Goal: Ask a question

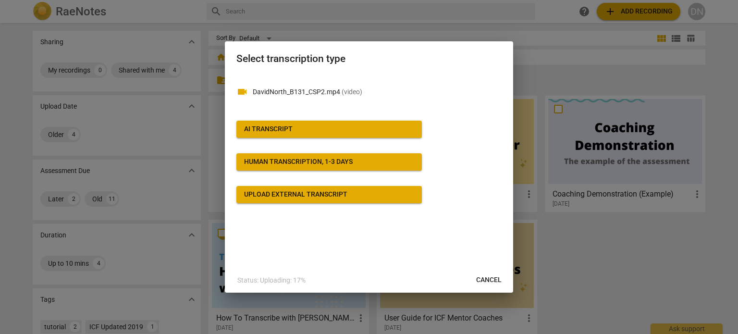
click at [318, 167] on button "Human transcription, 1-3 days" at bounding box center [330, 161] width 186 height 17
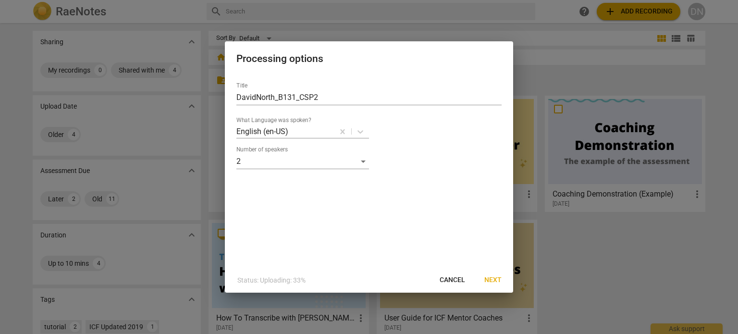
click at [495, 281] on span "Next" at bounding box center [493, 280] width 17 height 10
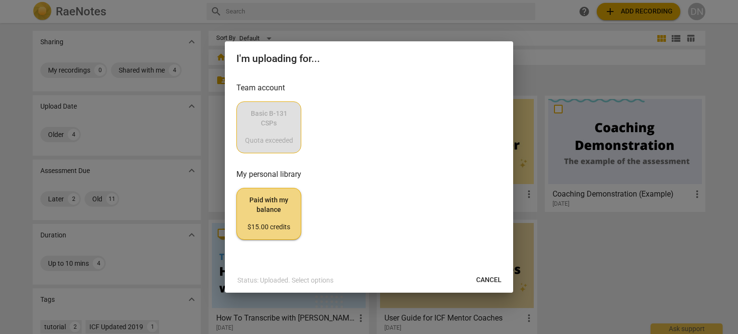
click at [273, 132] on div "Basic B-131 CSPs Quota exceeded" at bounding box center [369, 127] width 265 height 52
click at [487, 276] on span "Cancel" at bounding box center [488, 280] width 25 height 10
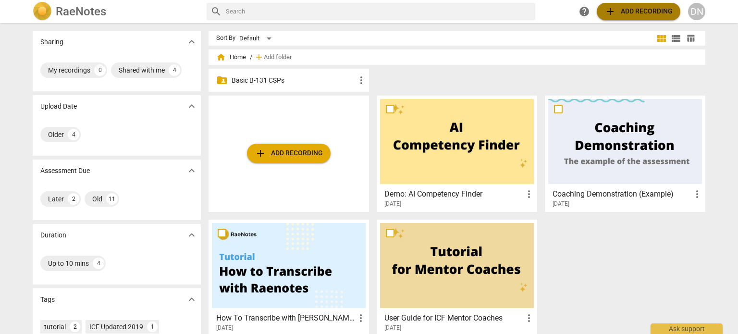
click at [652, 10] on span "add Add recording" at bounding box center [639, 12] width 68 height 12
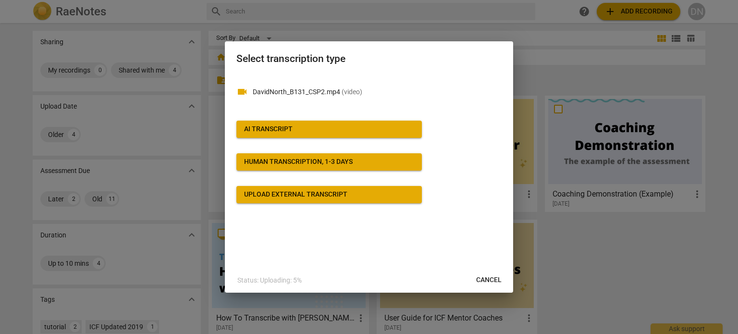
click at [324, 159] on div "Human transcription, 1-3 days" at bounding box center [298, 162] width 109 height 10
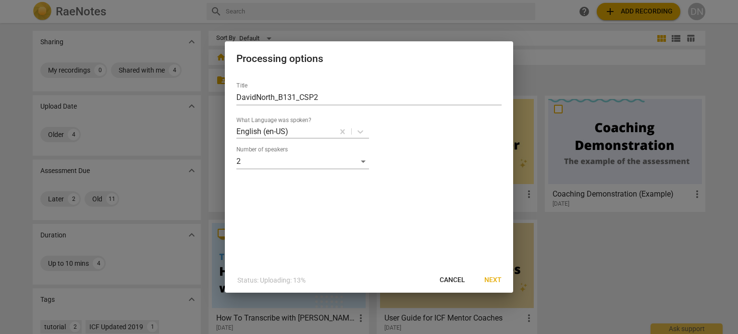
click at [496, 279] on span "Next" at bounding box center [493, 280] width 17 height 10
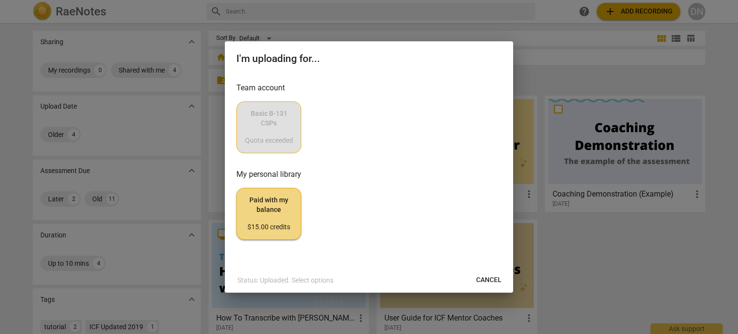
click at [271, 126] on div "Basic B-131 CSPs Quota exceeded" at bounding box center [369, 127] width 265 height 52
click at [488, 279] on span "Cancel" at bounding box center [488, 280] width 25 height 10
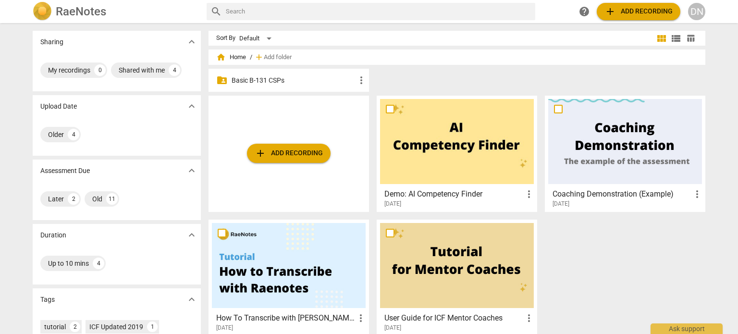
click at [300, 82] on p "Basic B-131 CSPs" at bounding box center [294, 80] width 124 height 10
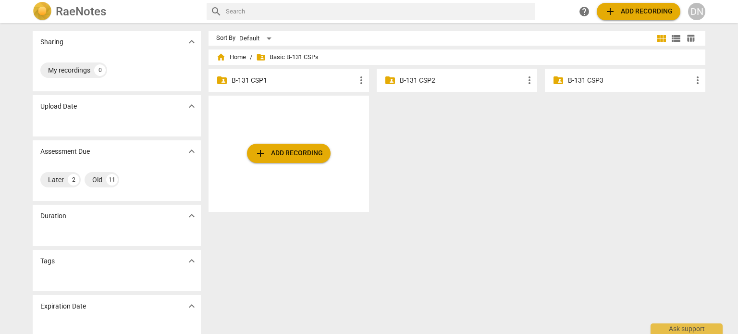
click at [429, 81] on p "B-131 CSP2" at bounding box center [462, 80] width 124 height 10
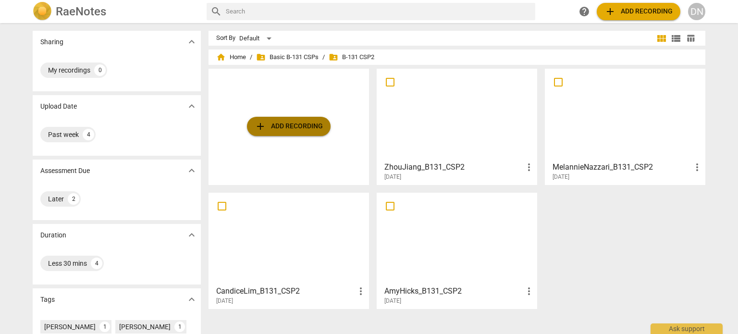
click at [288, 126] on span "add Add recording" at bounding box center [289, 127] width 68 height 12
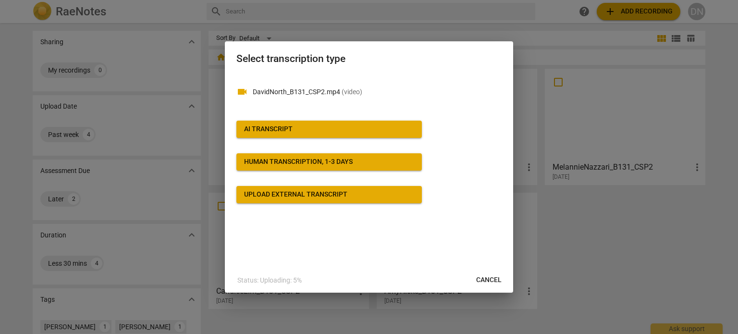
click at [323, 155] on button "Human transcription, 1-3 days" at bounding box center [330, 161] width 186 height 17
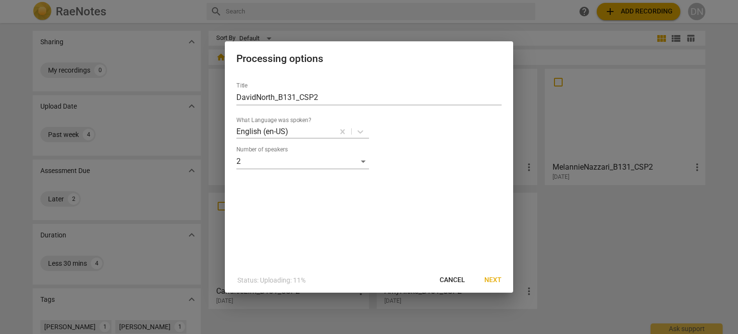
click at [487, 276] on span "Next" at bounding box center [493, 280] width 17 height 10
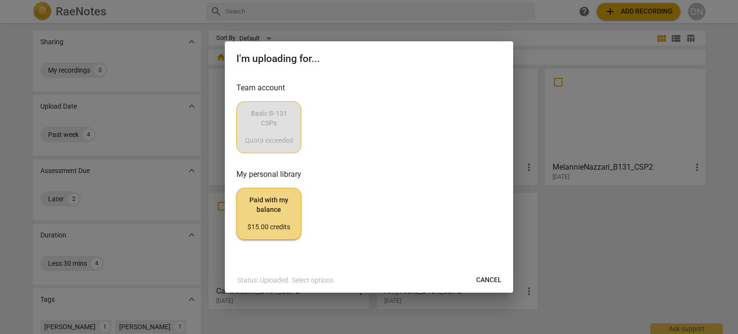
click at [275, 131] on div "Basic B-131 CSPs Quota exceeded" at bounding box center [369, 127] width 265 height 52
click at [276, 132] on div "Basic B-131 CSPs Quota exceeded" at bounding box center [369, 127] width 265 height 52
click at [275, 131] on div "Basic B-131 CSPs Quota exceeded" at bounding box center [369, 127] width 265 height 52
click at [494, 277] on span "Cancel" at bounding box center [488, 280] width 25 height 10
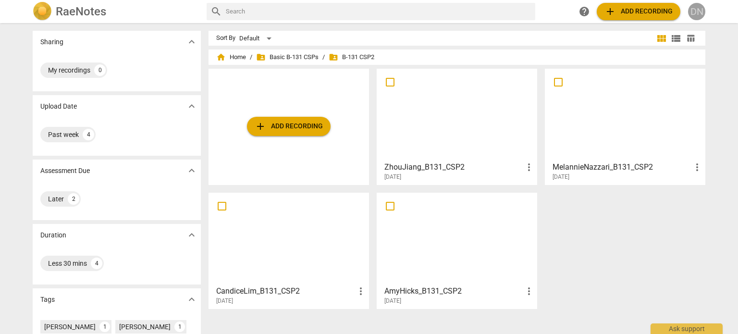
click at [698, 8] on div "DN" at bounding box center [696, 11] width 17 height 17
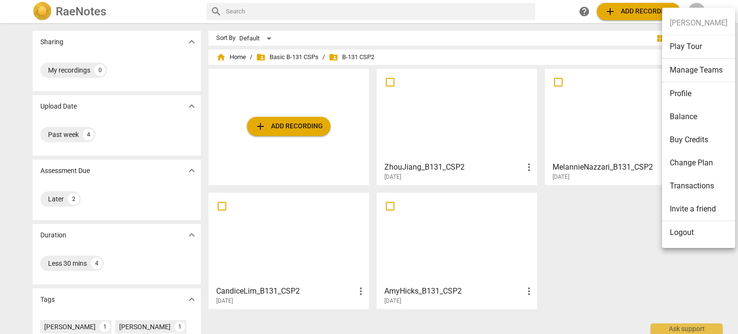
click at [679, 229] on li "Logout" at bounding box center [698, 232] width 73 height 23
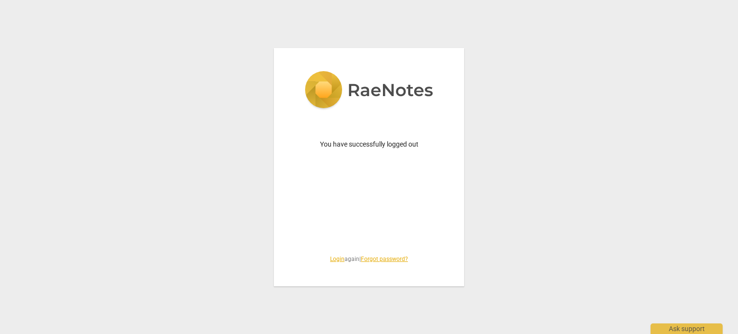
click at [334, 261] on link "Login" at bounding box center [337, 259] width 14 height 7
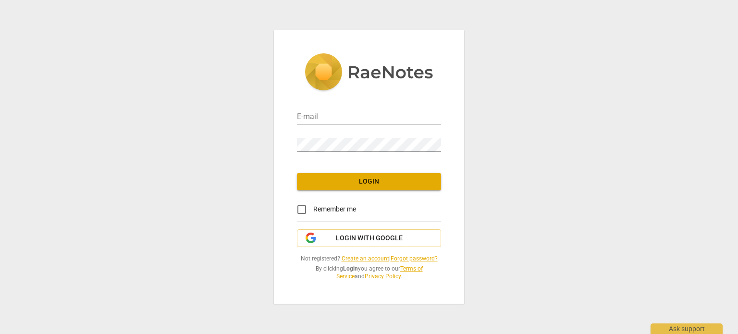
type input "[EMAIL_ADDRESS][DOMAIN_NAME]"
click at [303, 211] on input "Remember me" at bounding box center [301, 209] width 23 height 23
checkbox input "true"
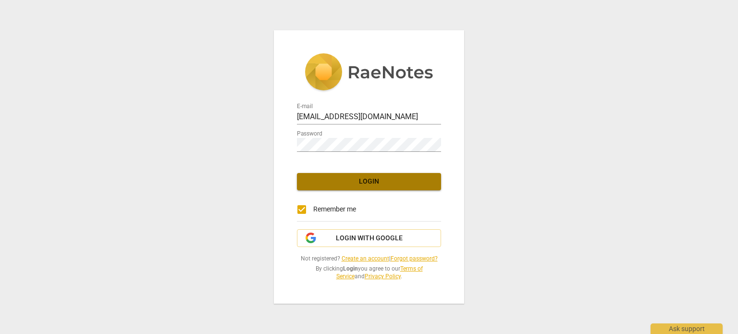
click at [374, 185] on span "Login" at bounding box center [369, 182] width 129 height 10
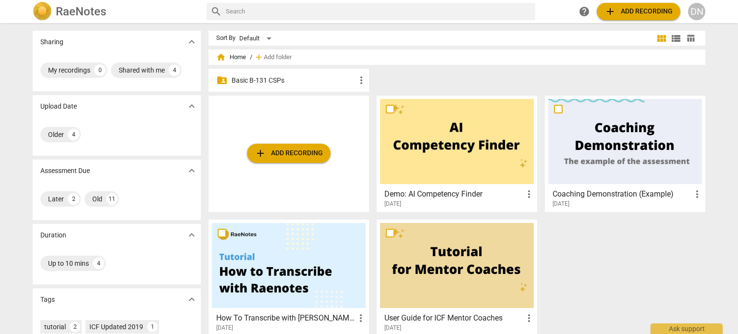
click at [305, 84] on p "Basic B-131 CSPs" at bounding box center [294, 80] width 124 height 10
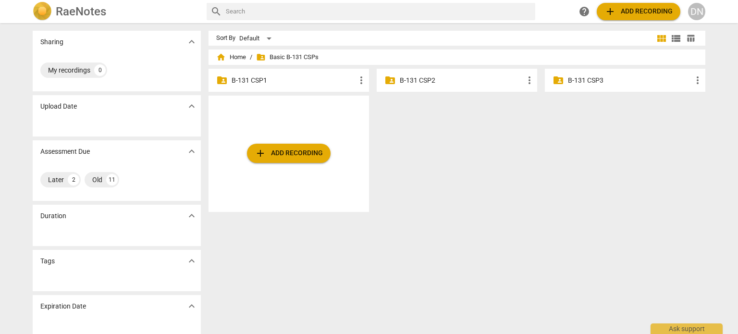
click at [431, 82] on p "B-131 CSP2" at bounding box center [462, 80] width 124 height 10
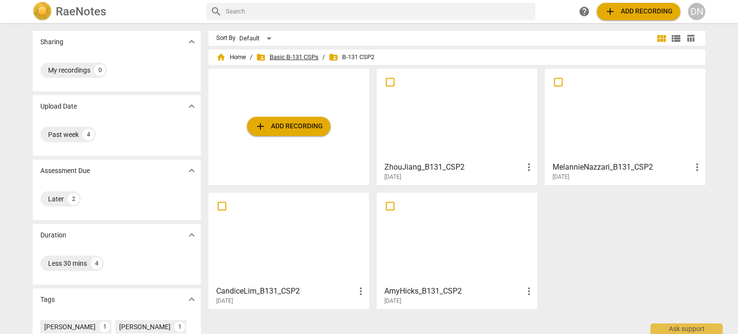
click at [309, 55] on span "folder_shared Basic B-131 CSPs" at bounding box center [287, 57] width 62 height 10
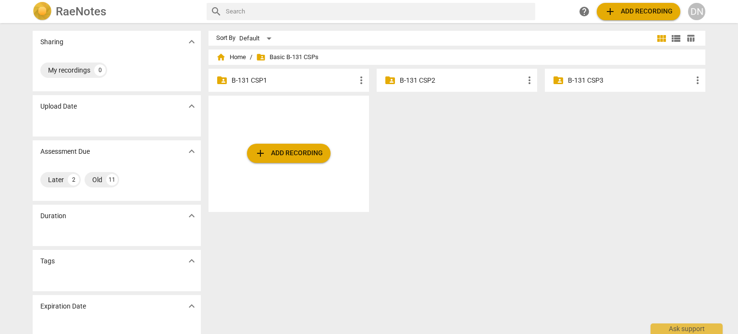
click at [261, 81] on p "B-131 CSP1" at bounding box center [294, 80] width 124 height 10
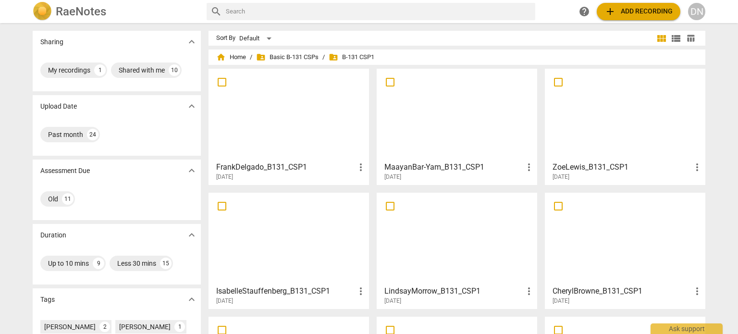
scroll to position [144, 0]
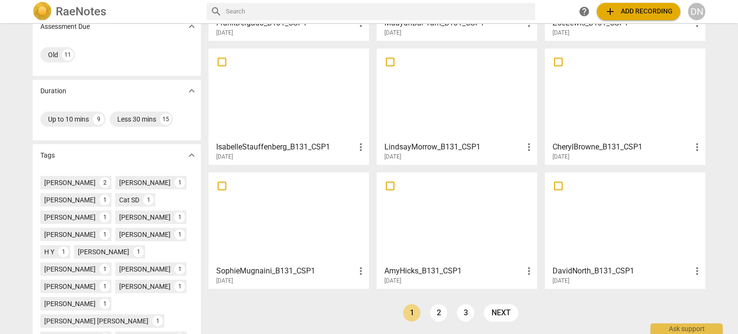
click at [437, 311] on link "2" at bounding box center [438, 312] width 17 height 17
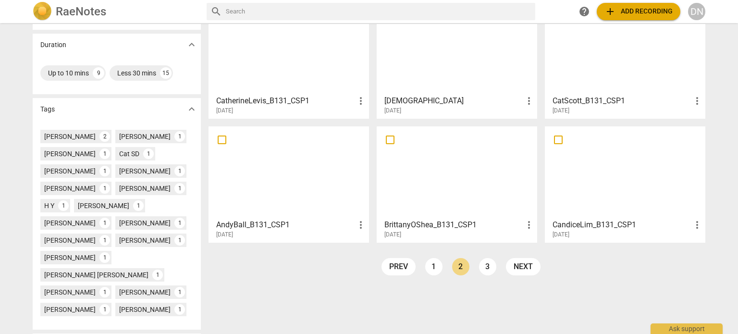
scroll to position [237, 0]
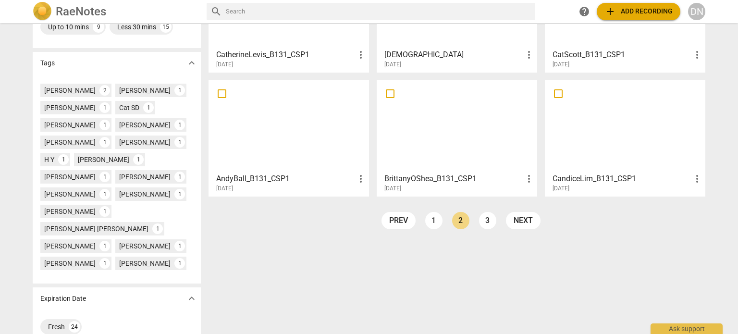
click at [482, 221] on link "3" at bounding box center [487, 220] width 17 height 17
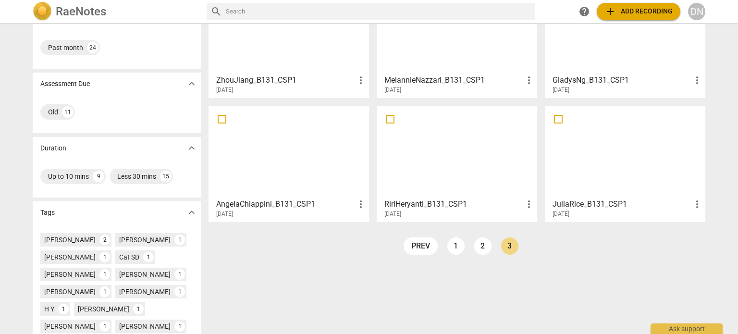
scroll to position [144, 0]
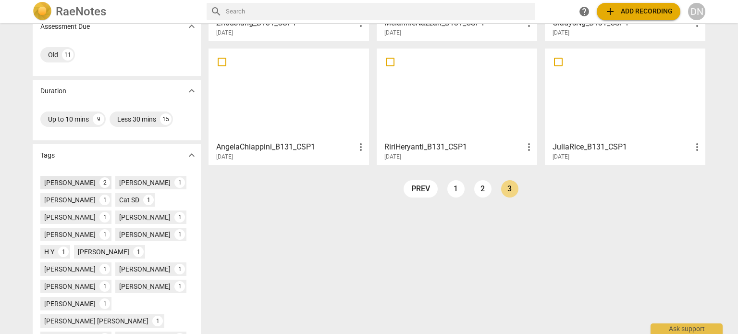
click at [68, 181] on div "[PERSON_NAME]" at bounding box center [69, 183] width 51 height 10
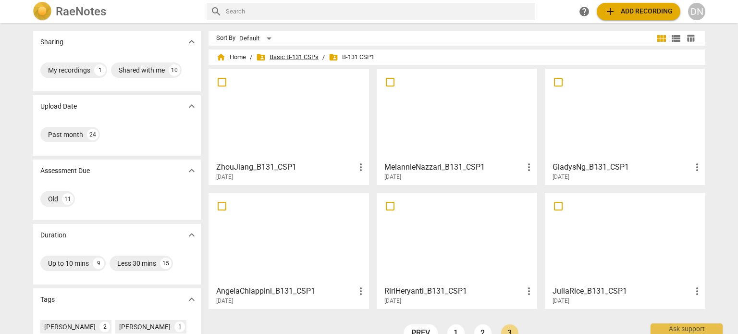
click at [300, 57] on span "folder_shared Basic B-131 CSPs" at bounding box center [287, 57] width 62 height 10
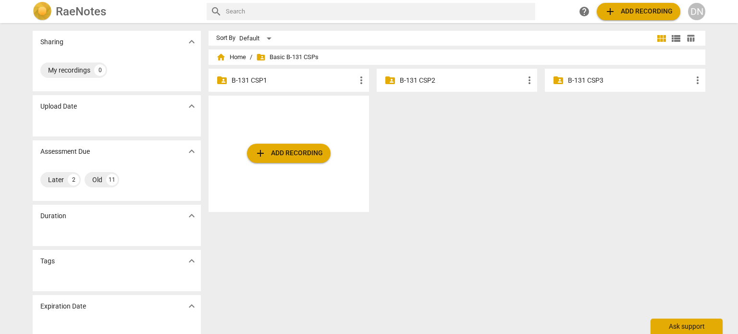
click at [679, 330] on div "Ask support" at bounding box center [687, 326] width 72 height 15
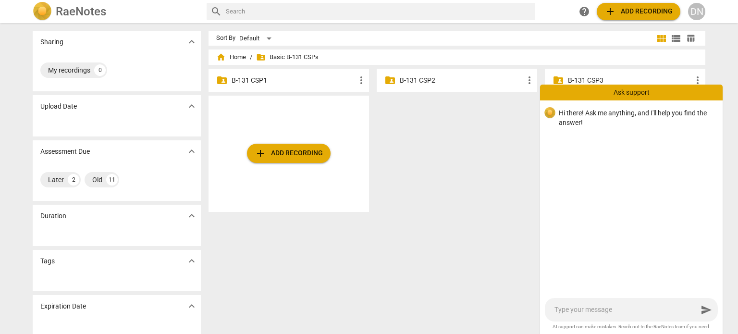
click at [579, 310] on textarea at bounding box center [626, 309] width 143 height 9
